Goal: Find specific page/section: Find specific page/section

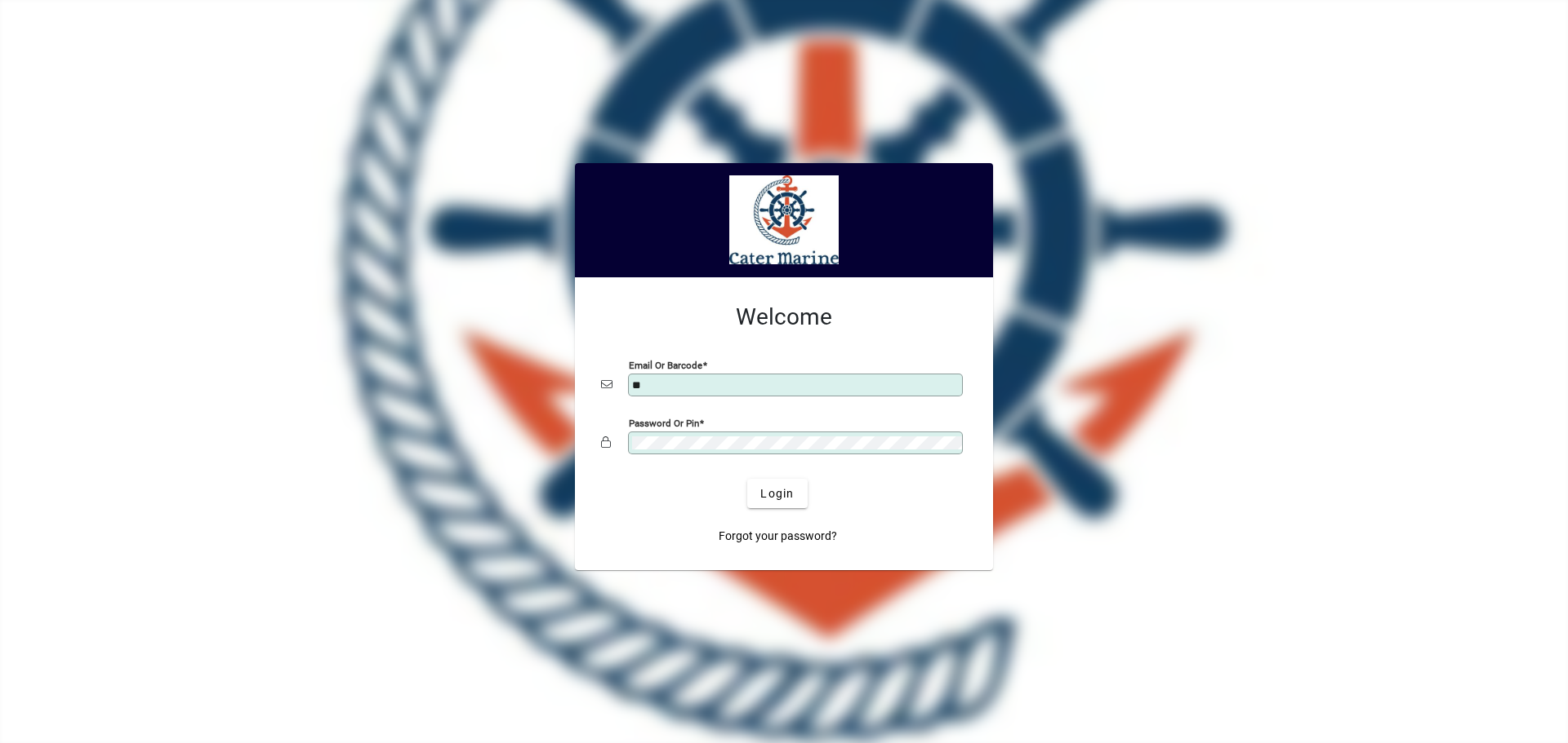
type input "**********"
click at [779, 503] on span "submit" at bounding box center [776, 493] width 60 height 39
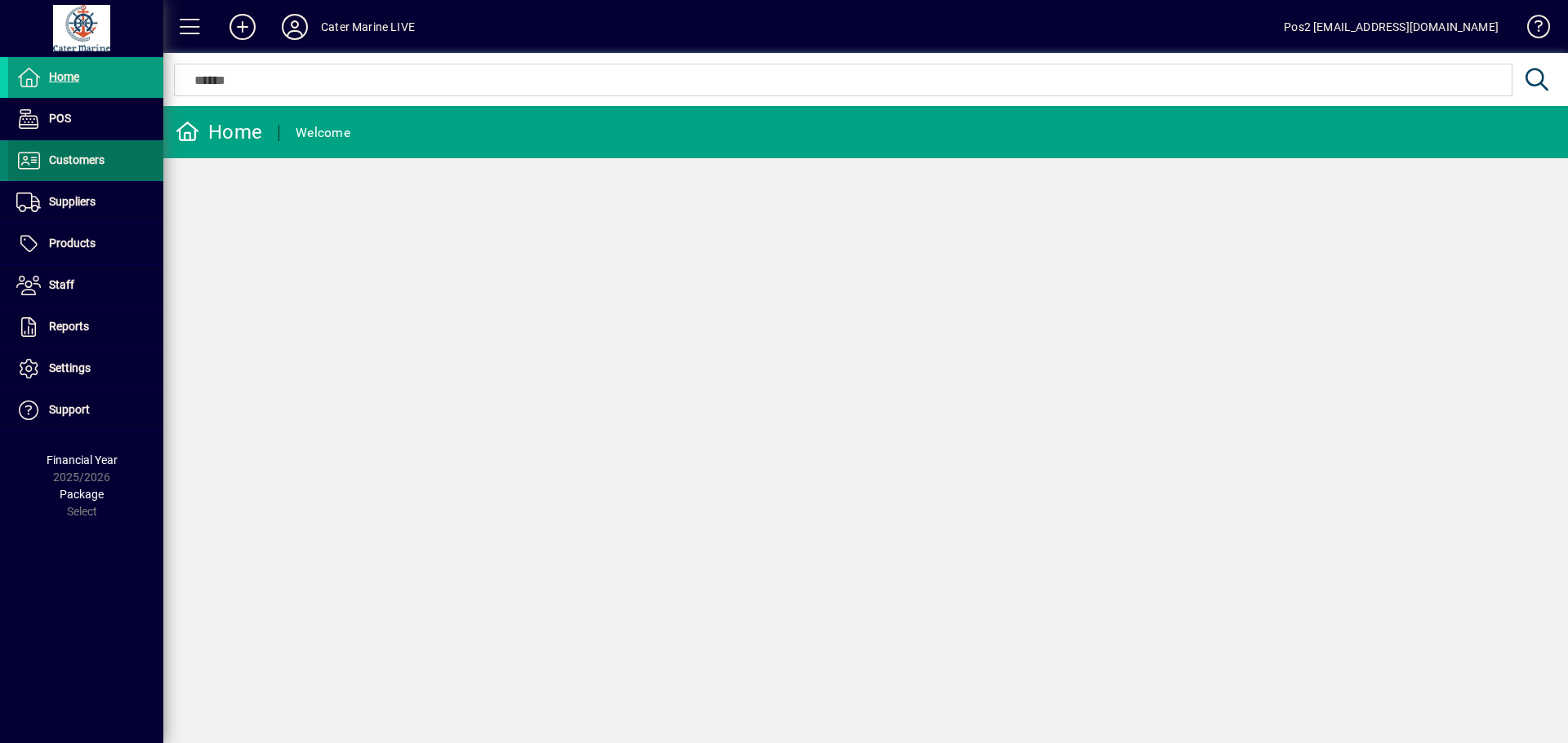
click at [68, 153] on span "Customers" at bounding box center [77, 160] width 56 height 13
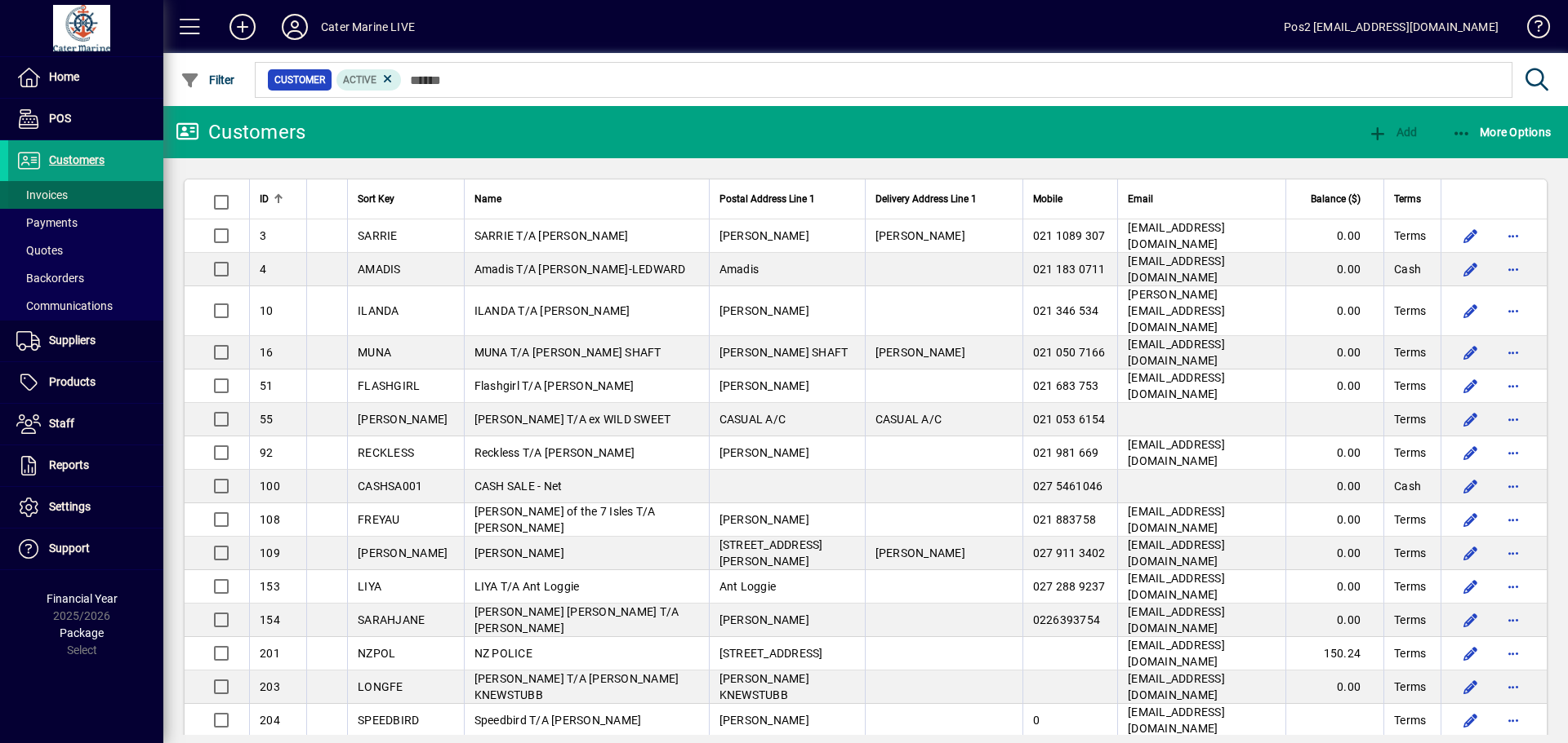
click at [62, 197] on span "Invoices" at bounding box center [42, 195] width 51 height 13
